Goal: Information Seeking & Learning: Learn about a topic

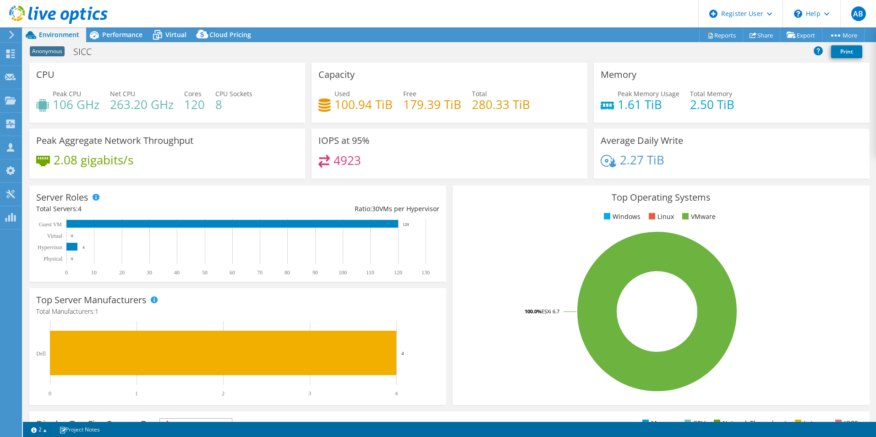
select select "EULondon"
select select "USD"
drag, startPoint x: 54, startPoint y: 164, endPoint x: 134, endPoint y: 164, distance: 80.2
click at [134, 164] on div "2.08 gigabits/s" at bounding box center [167, 163] width 262 height 19
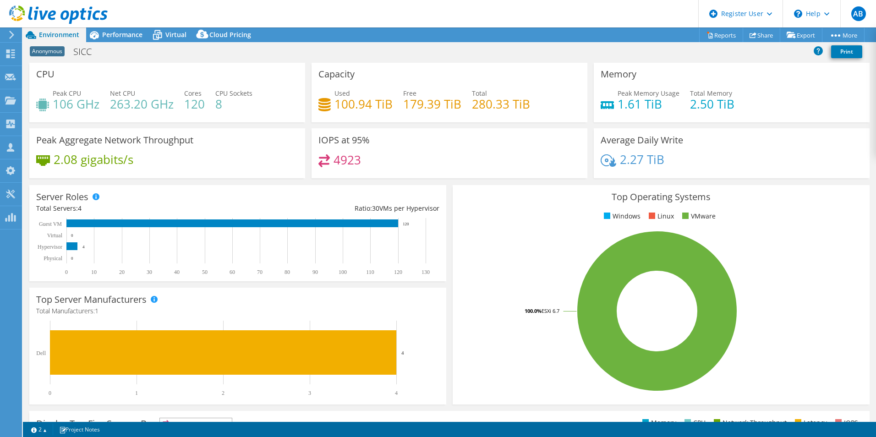
drag, startPoint x: 134, startPoint y: 164, endPoint x: 163, endPoint y: 169, distance: 29.8
click at [163, 169] on div "2.08 gigabits/s" at bounding box center [167, 163] width 262 height 19
click at [124, 32] on span "Performance" at bounding box center [122, 34] width 40 height 9
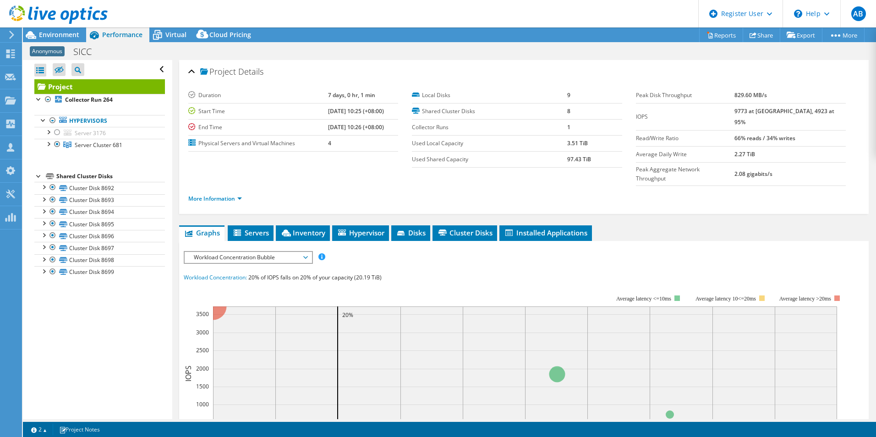
scroll to position [72, 0]
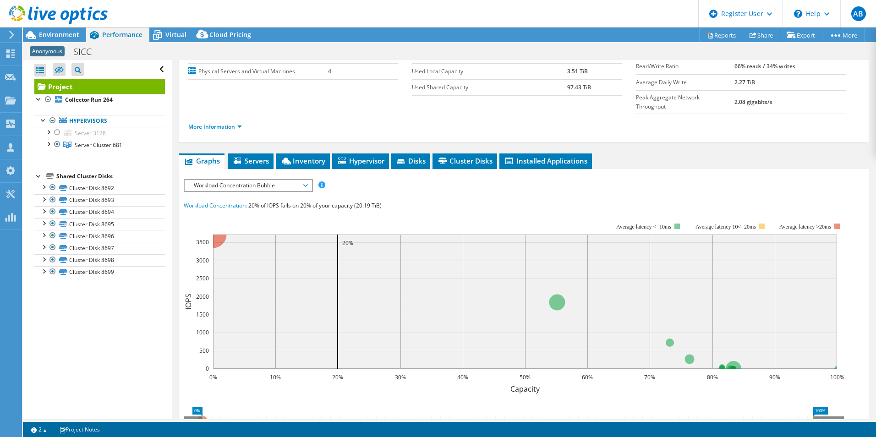
click at [265, 180] on span "Workload Concentration Bubble" at bounding box center [248, 185] width 118 height 11
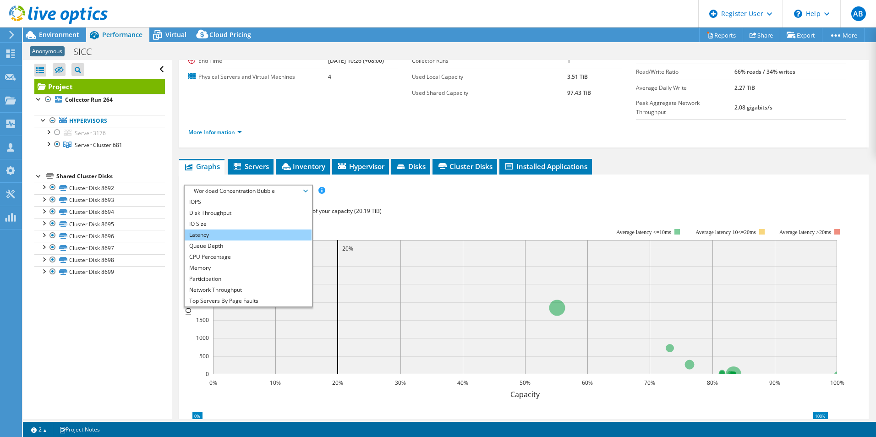
scroll to position [69, 0]
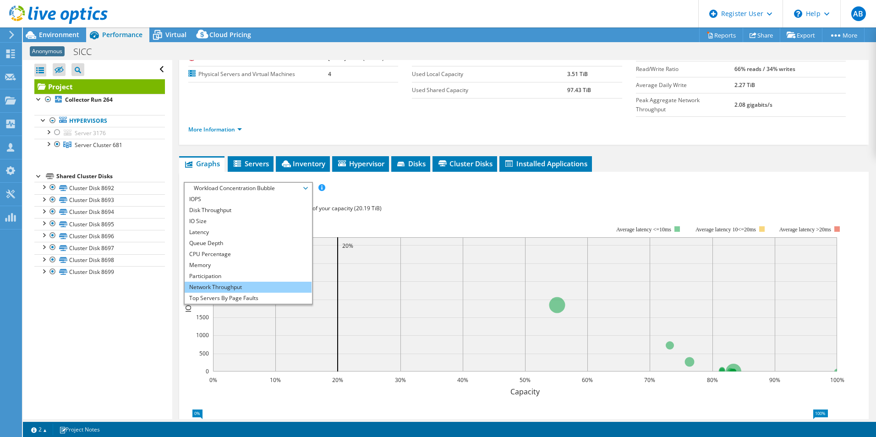
click at [236, 282] on li "Network Throughput" at bounding box center [248, 287] width 127 height 11
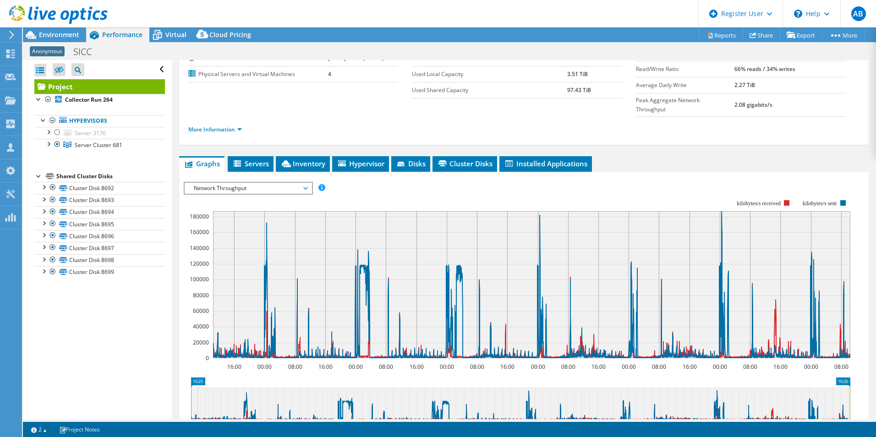
scroll to position [97, 0]
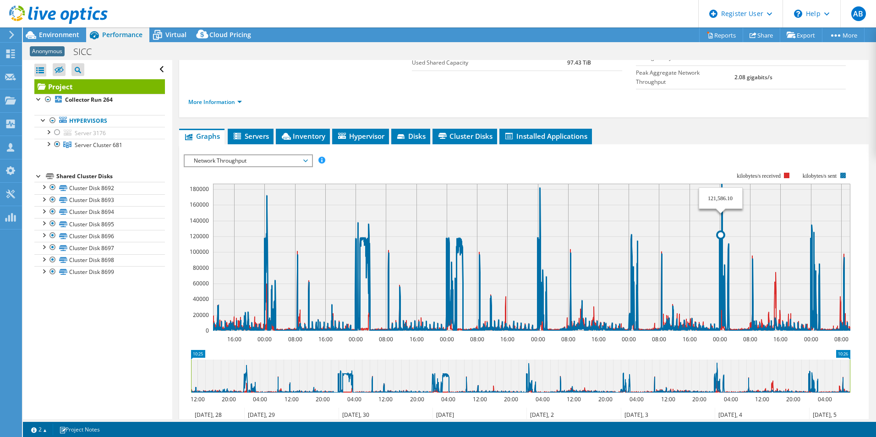
click at [721, 184] on icon at bounding box center [531, 257] width 637 height 147
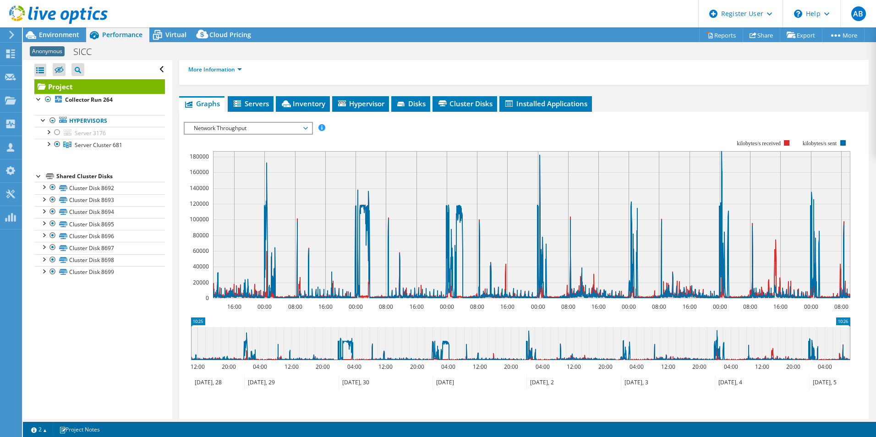
scroll to position [130, 0]
click at [43, 33] on span "Environment" at bounding box center [59, 34] width 40 height 9
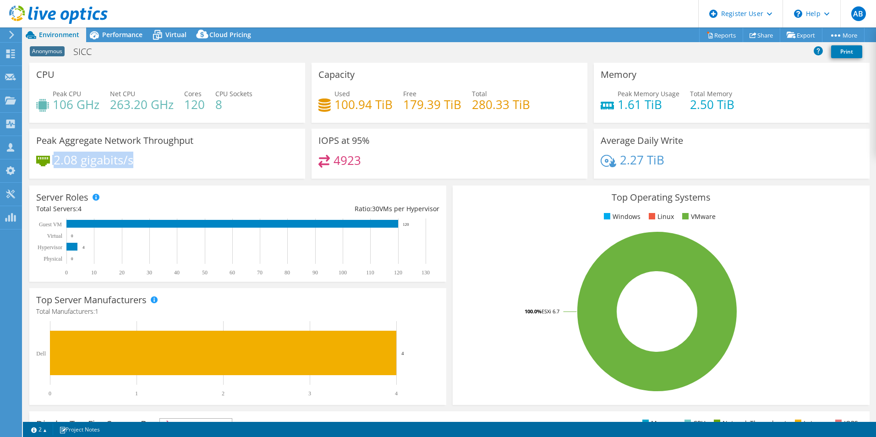
drag, startPoint x: 165, startPoint y: 160, endPoint x: 52, endPoint y: 164, distance: 113.7
click at [52, 164] on div "2.08 gigabits/s" at bounding box center [167, 164] width 262 height 19
click at [161, 166] on div "2.08 gigabits/s" at bounding box center [167, 164] width 262 height 19
click at [180, 102] on div "Peak CPU 106 GHz Net CPU 263.20 GHz Cores 120 CPU Sockets 8" at bounding box center [167, 104] width 262 height 30
drag, startPoint x: 184, startPoint y: 102, endPoint x: 212, endPoint y: 105, distance: 28.6
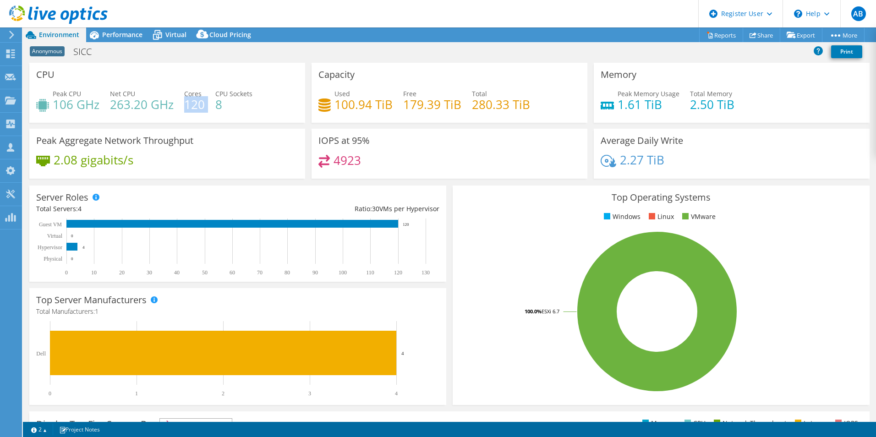
click at [212, 105] on div "Peak CPU 106 GHz Net CPU 263.20 GHz Cores 120 CPU Sockets 8" at bounding box center [167, 104] width 262 height 30
drag, startPoint x: 212, startPoint y: 105, endPoint x: 197, endPoint y: 116, distance: 19.1
click at [197, 116] on div "Peak CPU 106 GHz Net CPU 263.20 GHz Cores 120 CPU Sockets 8" at bounding box center [167, 104] width 262 height 30
drag, startPoint x: 184, startPoint y: 97, endPoint x: 206, endPoint y: 111, distance: 26.6
click at [206, 111] on div "Peak CPU 106 GHz Net CPU 263.20 GHz Cores 120 CPU Sockets 8" at bounding box center [167, 104] width 262 height 30
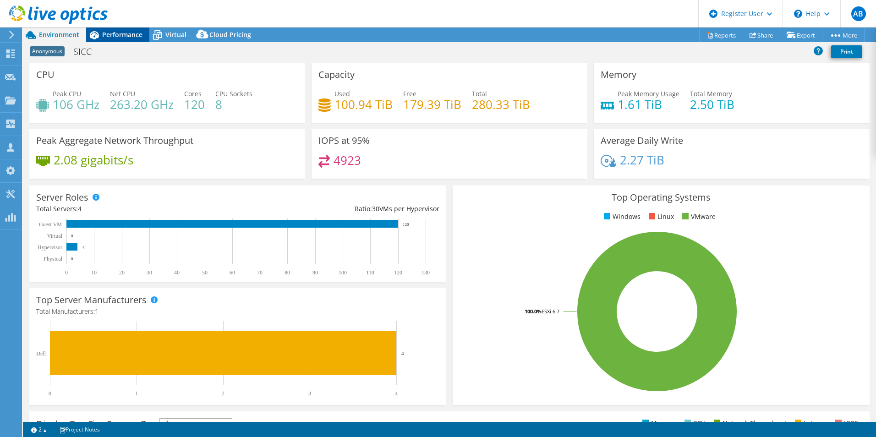
click at [106, 34] on span "Performance" at bounding box center [122, 34] width 40 height 9
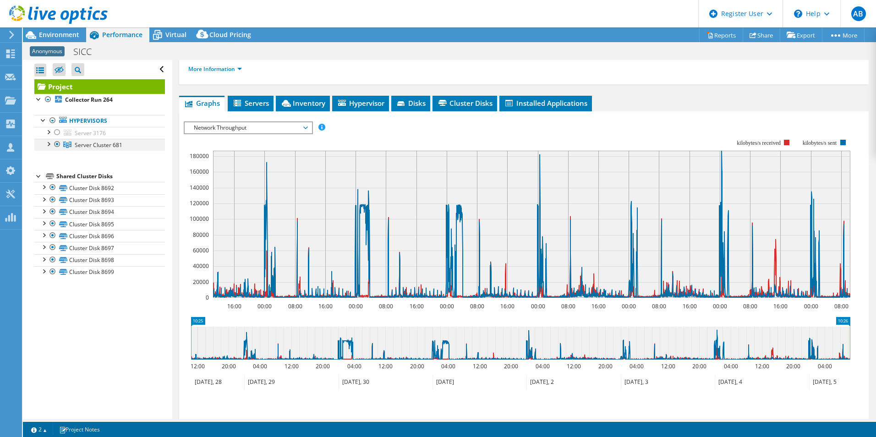
click at [44, 145] on div at bounding box center [48, 143] width 9 height 9
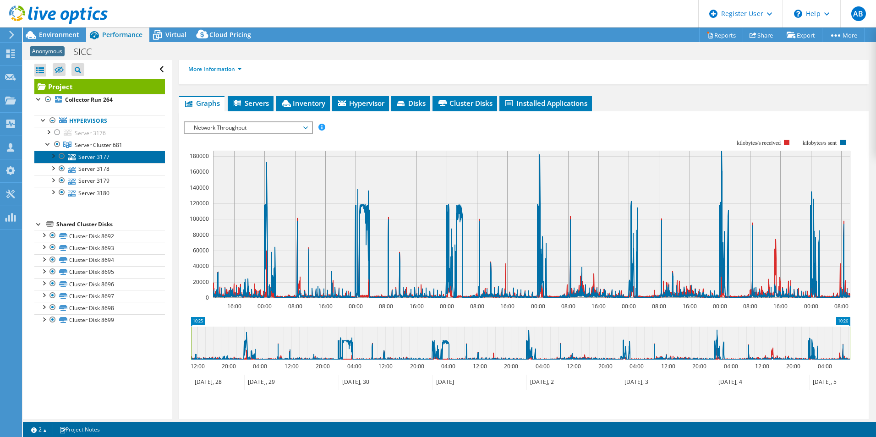
click at [88, 161] on link "Server 3177" at bounding box center [99, 157] width 131 height 12
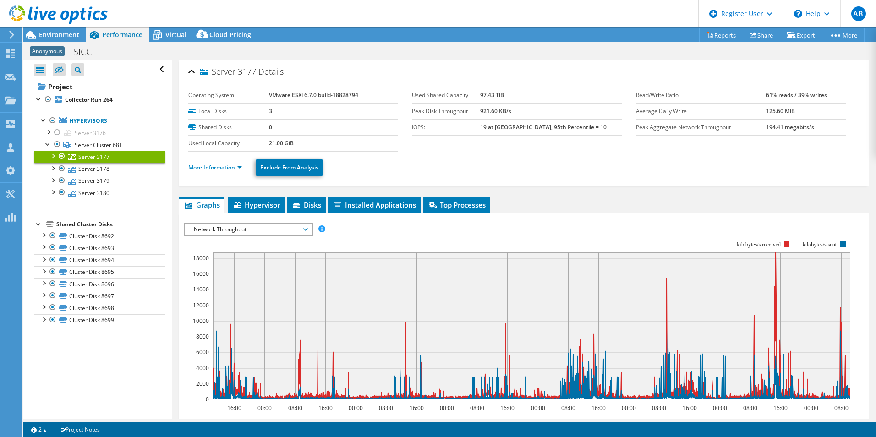
scroll to position [0, 0]
click at [592, 133] on td "19 at [GEOGRAPHIC_DATA], 95th Percentile = 10" at bounding box center [551, 127] width 142 height 16
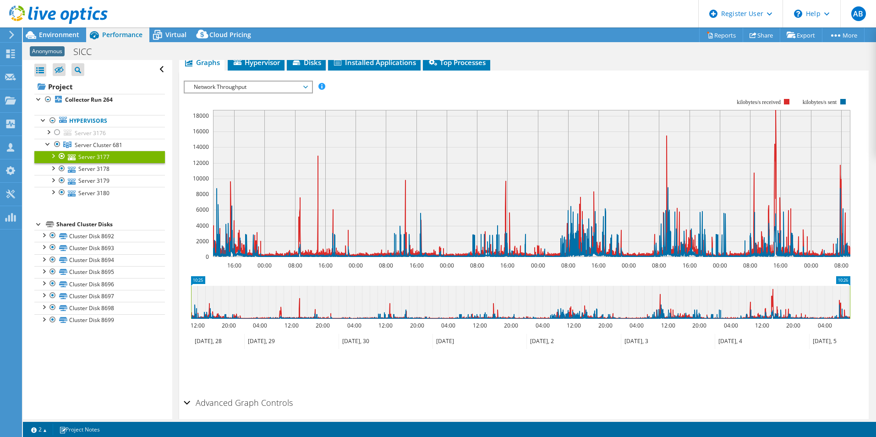
scroll to position [180, 0]
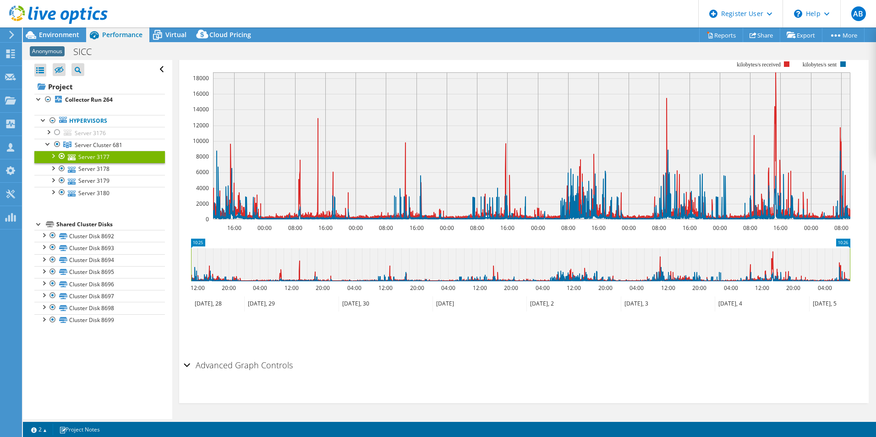
click at [189, 365] on div "Advanced Graph Controls" at bounding box center [524, 366] width 680 height 20
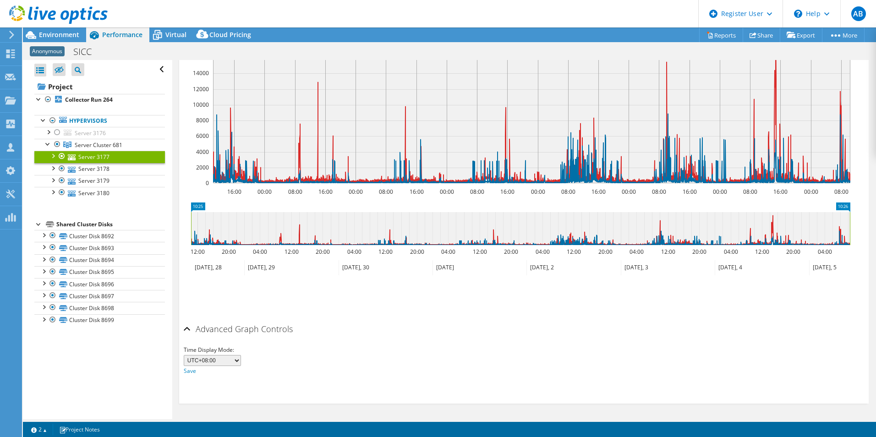
scroll to position [0, 0]
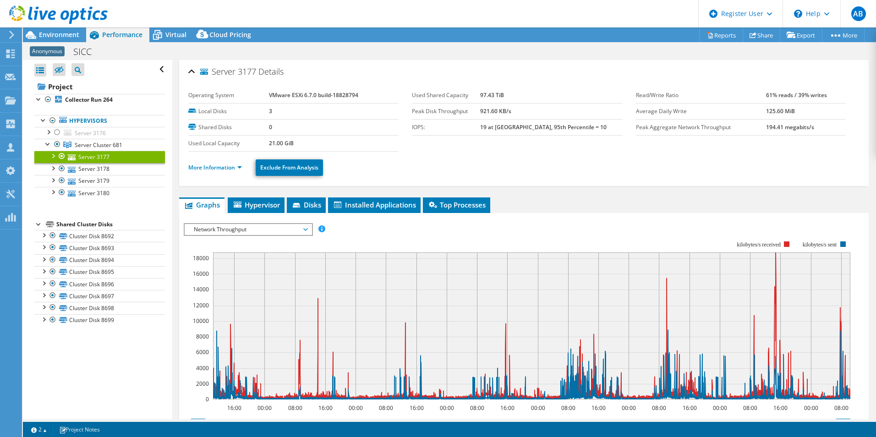
click at [255, 228] on span "Network Throughput" at bounding box center [248, 229] width 118 height 11
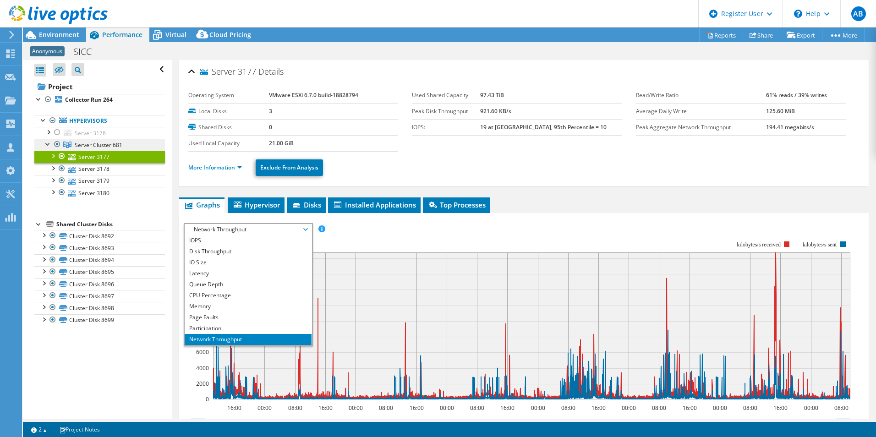
click at [94, 146] on span "Server Cluster 681" at bounding box center [99, 145] width 48 height 8
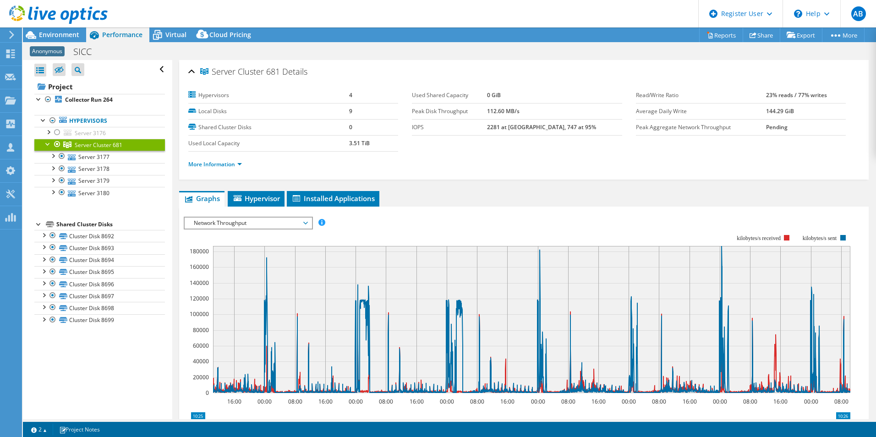
drag, startPoint x: 504, startPoint y: 113, endPoint x: 551, endPoint y: 119, distance: 47.6
click at [551, 119] on tr "Peak Disk Throughput 112.60 MB/s" at bounding box center [517, 111] width 210 height 16
click at [214, 164] on link "More Information" at bounding box center [215, 164] width 54 height 8
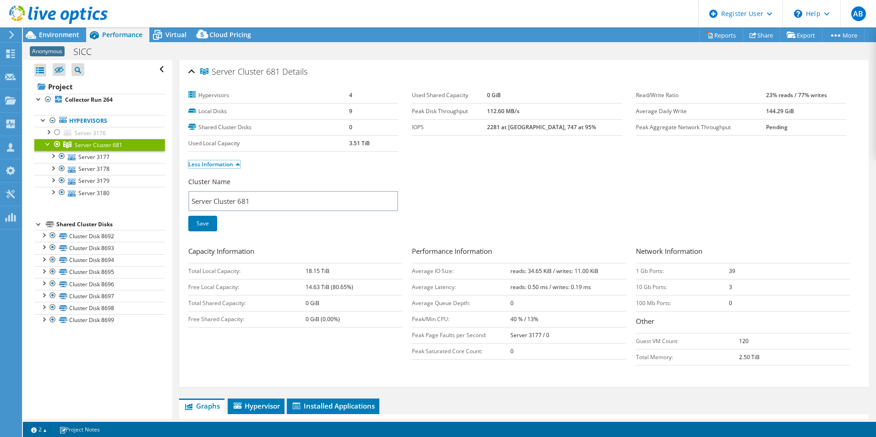
scroll to position [50, 0]
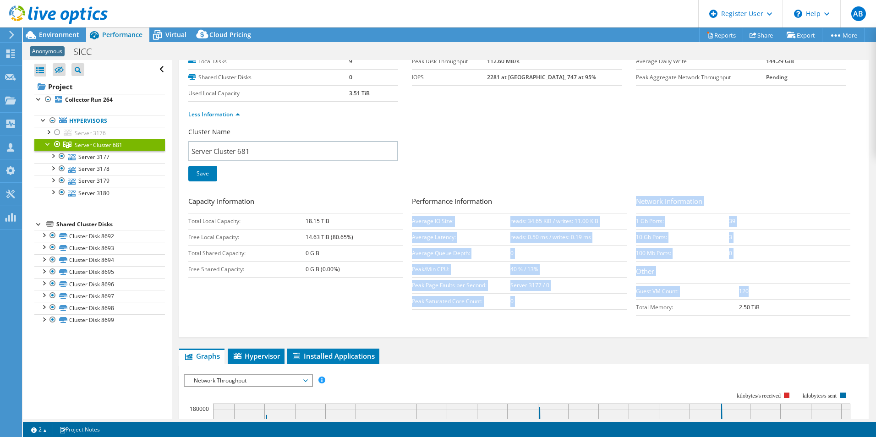
drag, startPoint x: 752, startPoint y: 295, endPoint x: 629, endPoint y: 295, distance: 122.8
click at [629, 295] on div "Capacity Information Total Local Capacity: 18.15 TiB Free Local Capacity: 14.63…" at bounding box center [523, 258] width 671 height 124
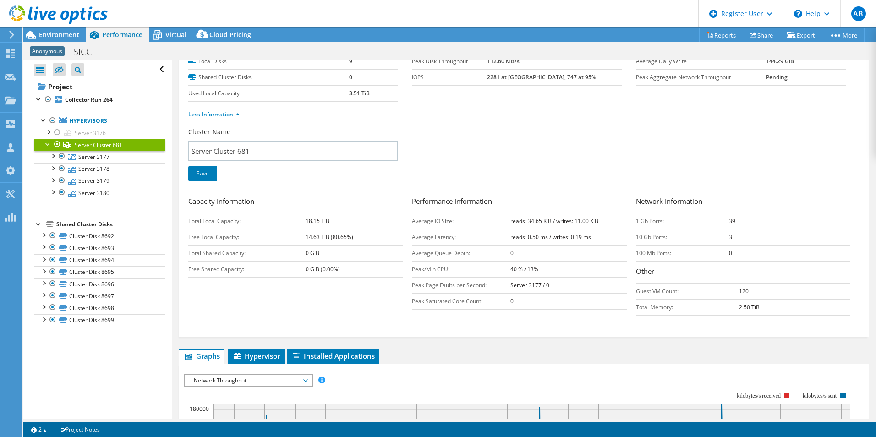
click at [746, 280] on div "Network Information 1 Gb Ports: 39 10 Gb Ports: 3 100 Mb Ports: 0 Other Guest V…" at bounding box center [748, 256] width 224 height 120
click at [102, 159] on link "Server 3177" at bounding box center [99, 157] width 131 height 12
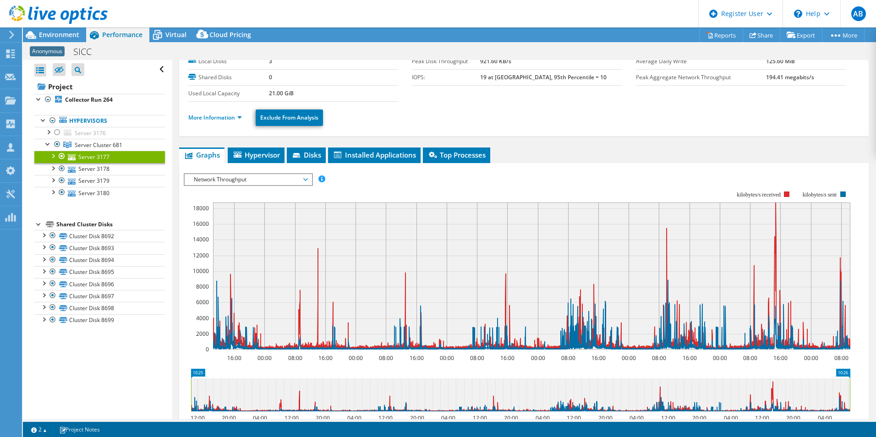
scroll to position [0, 0]
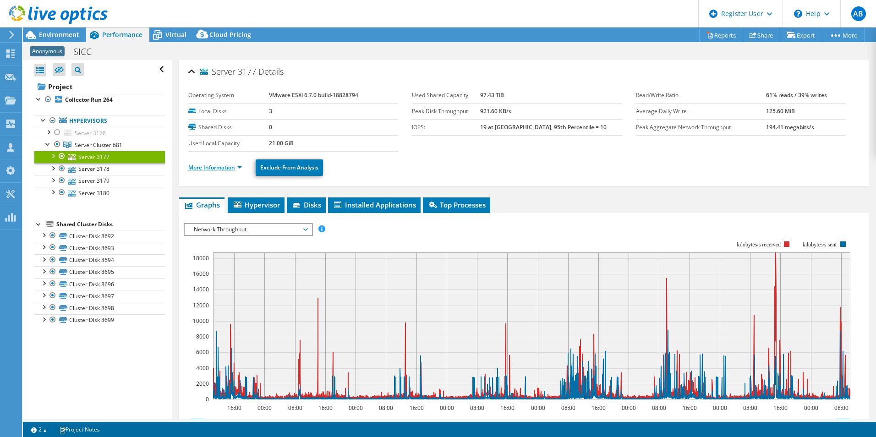
click at [212, 165] on link "More Information" at bounding box center [215, 168] width 54 height 8
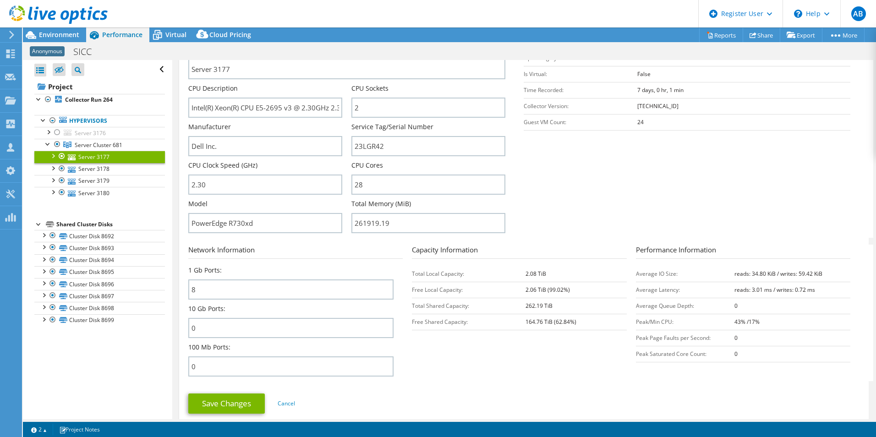
scroll to position [162, 0]
